Goal: Navigation & Orientation: Find specific page/section

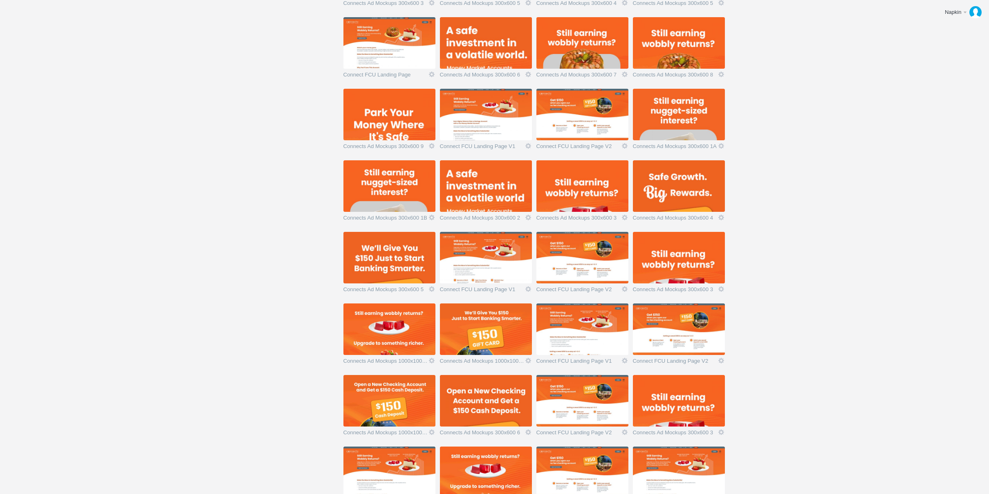
scroll to position [471, 0]
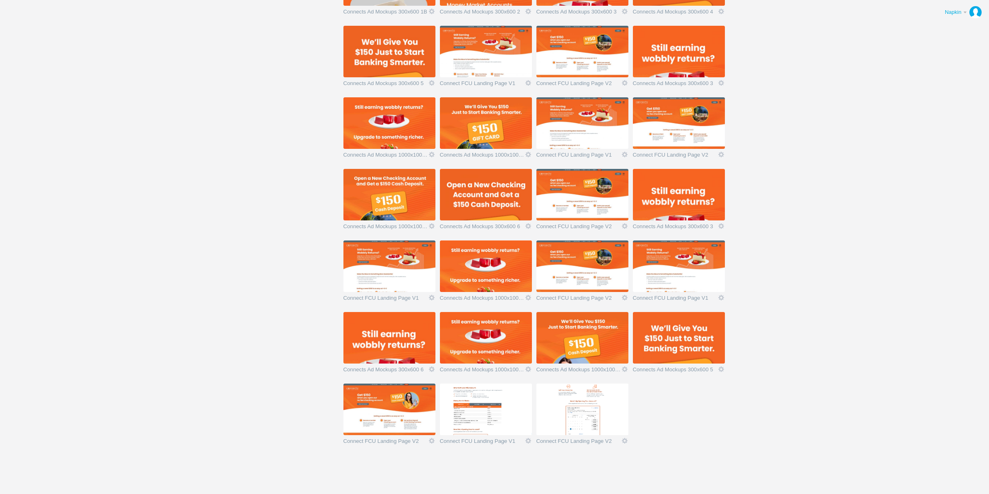
click at [938, 13] on link "Napkin" at bounding box center [961, 12] width 46 height 16
